Goal: Task Accomplishment & Management: Manage account settings

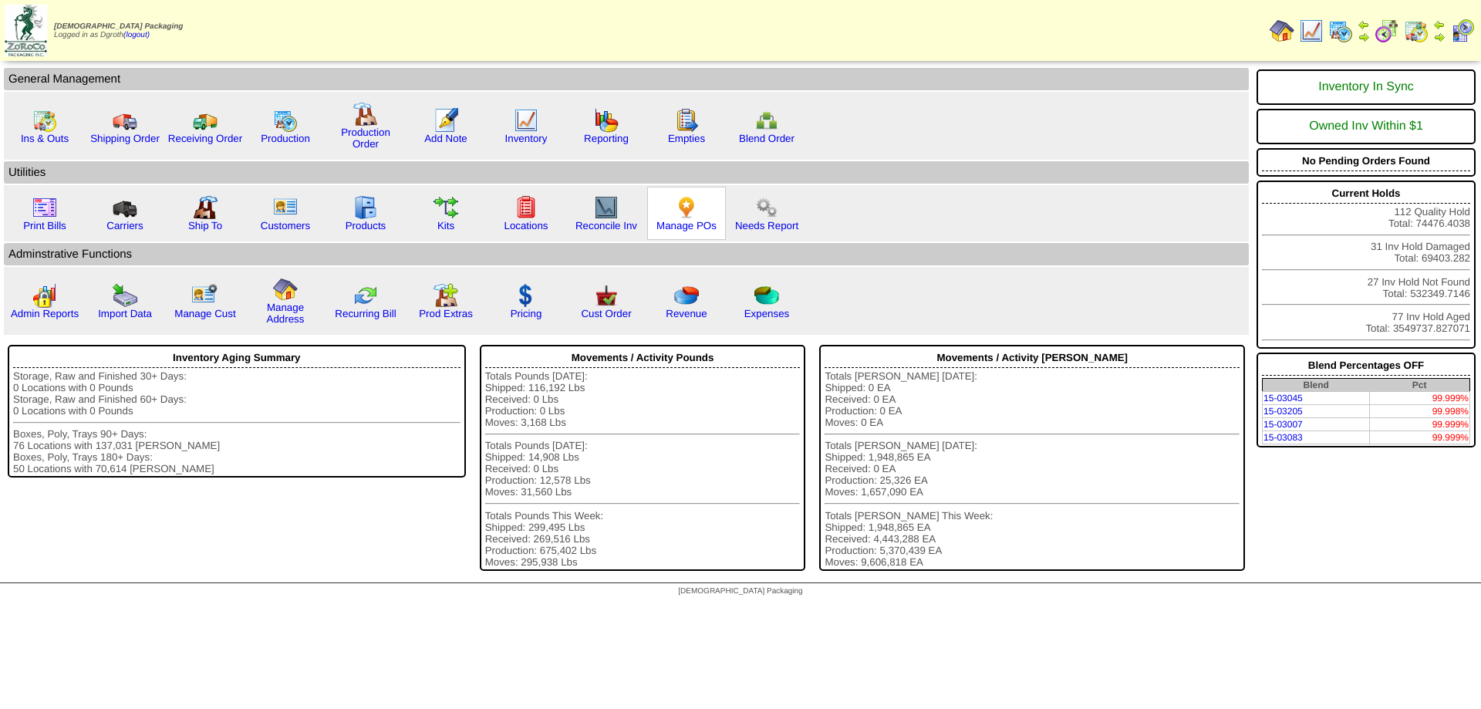
click at [699, 213] on div "Manage POs" at bounding box center [686, 213] width 79 height 53
click at [693, 211] on img at bounding box center [686, 207] width 25 height 25
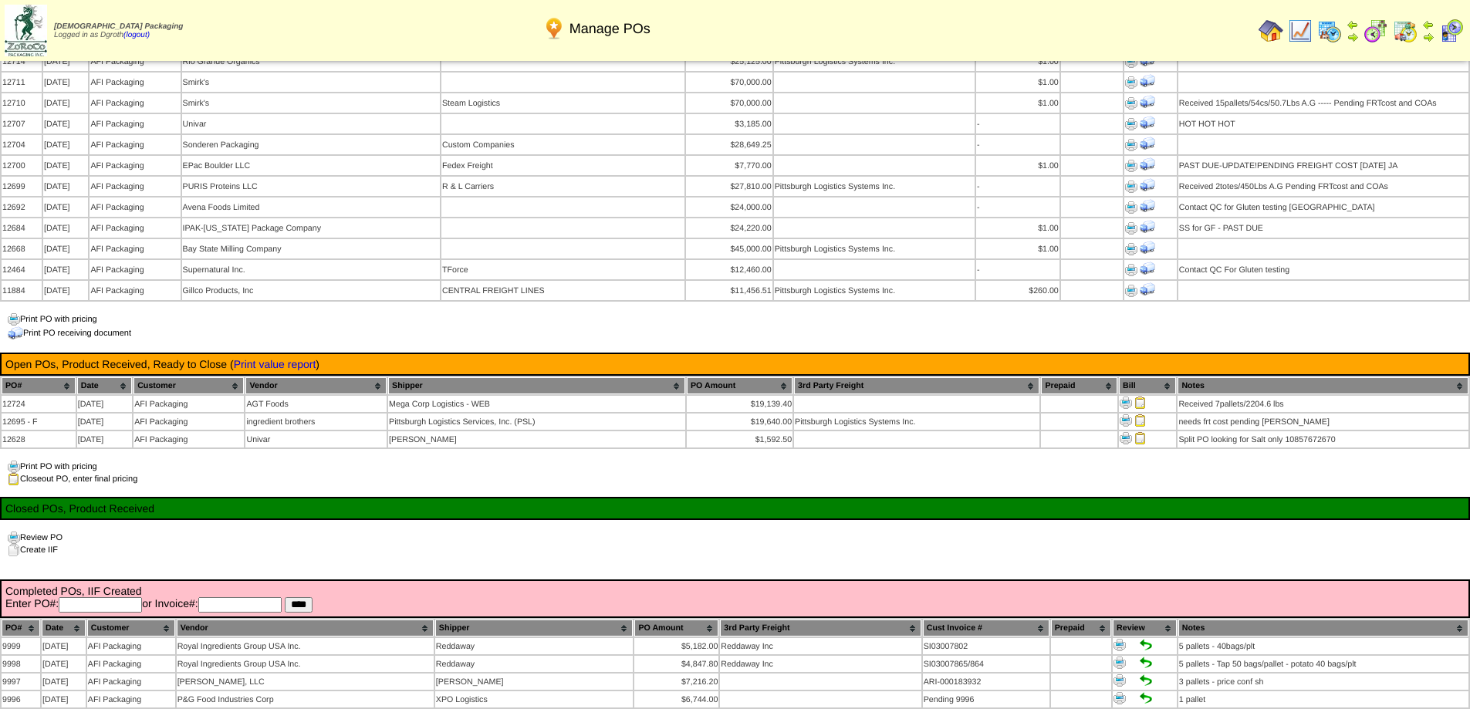
scroll to position [1234, 0]
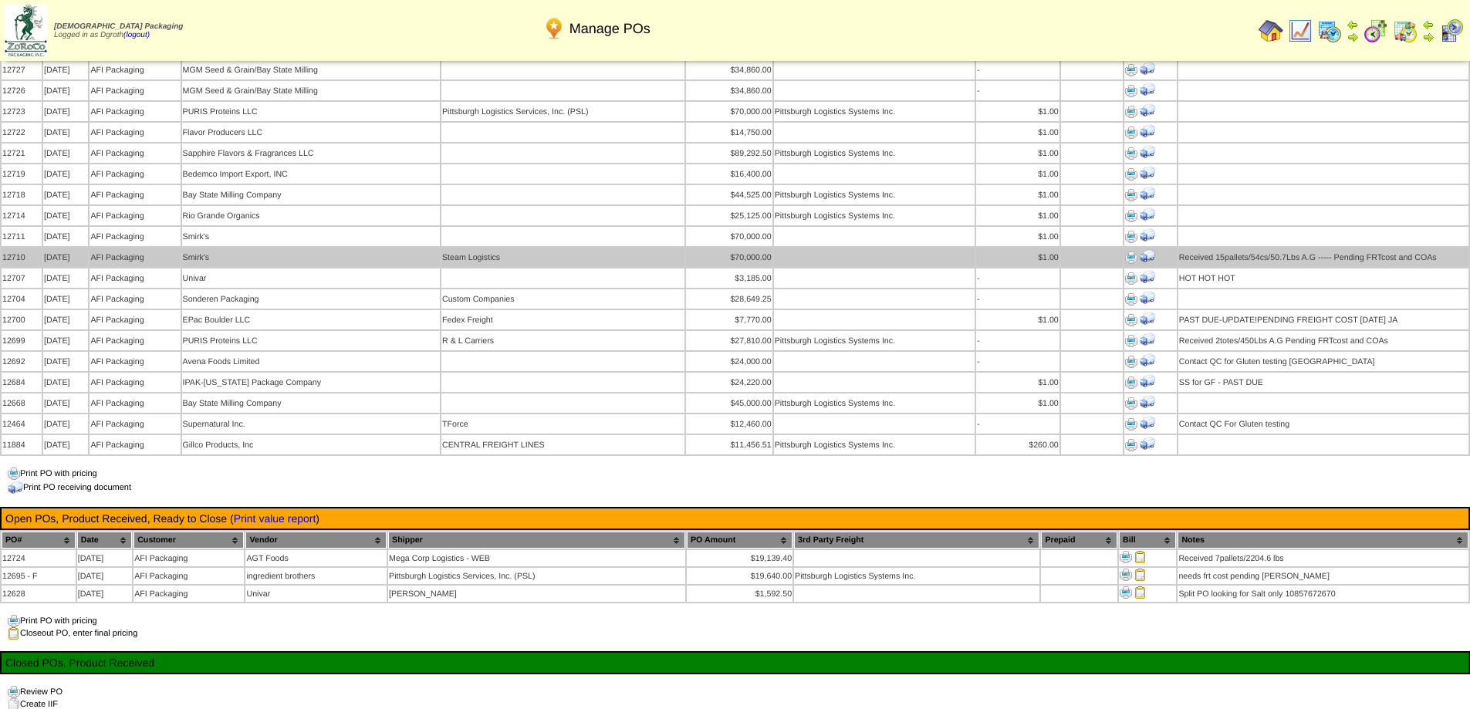
click at [549, 248] on td "Steam Logistics" at bounding box center [562, 257] width 243 height 19
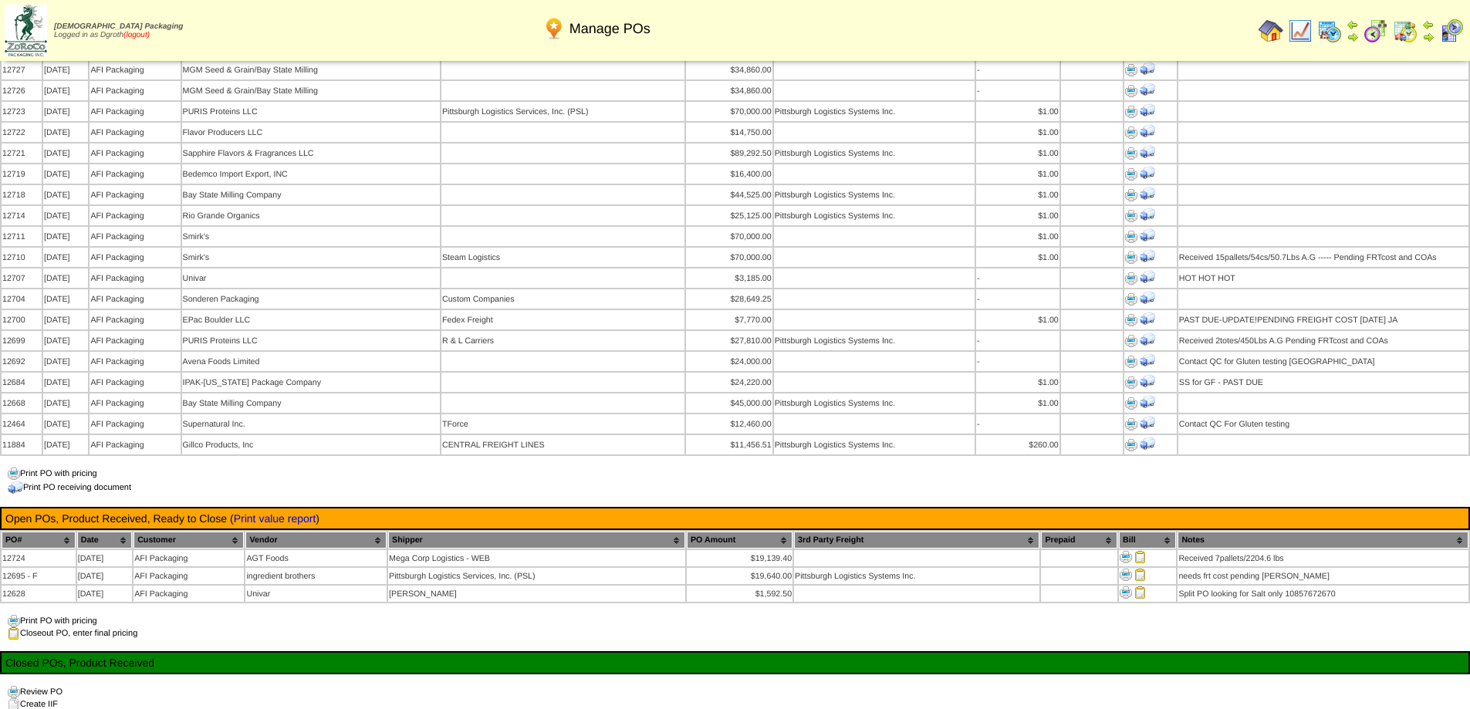
click at [150, 33] on link "(logout)" at bounding box center [136, 35] width 26 height 8
